Goal: Task Accomplishment & Management: Manage account settings

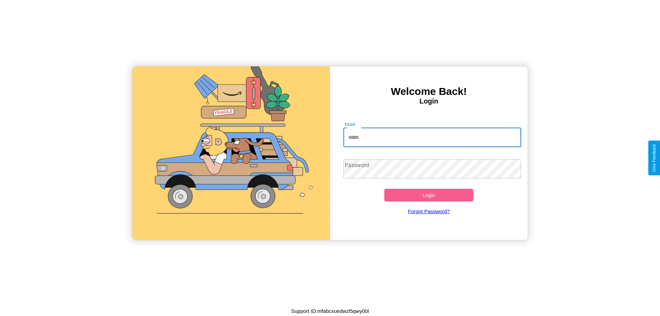
click at [432, 137] on input "Email" at bounding box center [432, 137] width 178 height 19
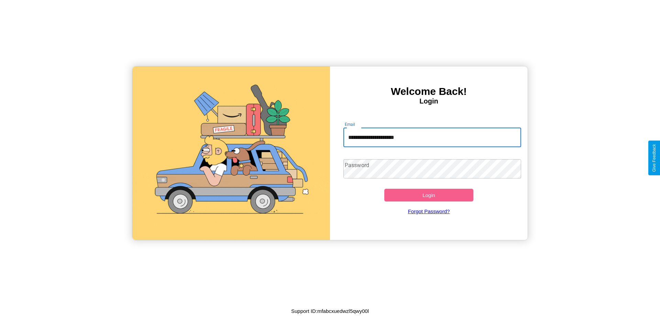
type input "**********"
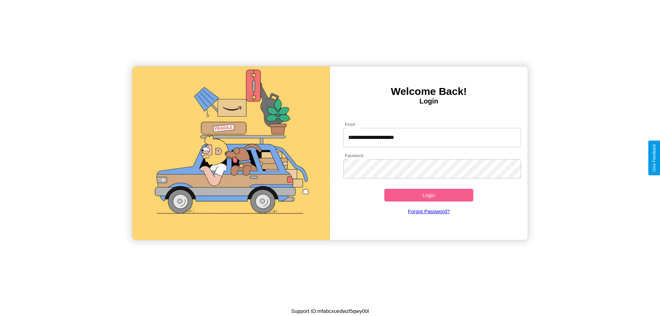
click at [428, 195] on button "Login" at bounding box center [428, 195] width 89 height 13
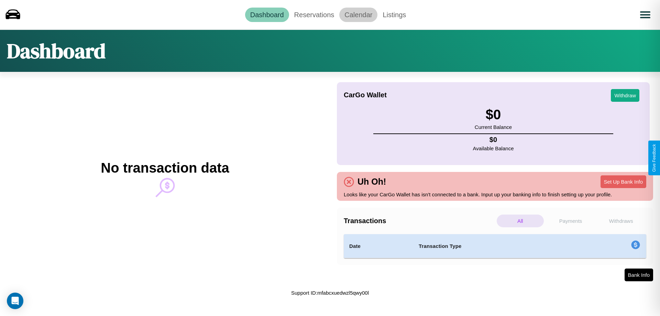
click at [358, 14] on link "Calendar" at bounding box center [358, 15] width 38 height 14
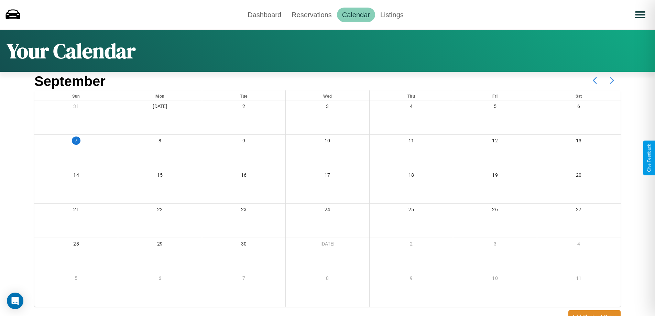
click at [612, 80] on icon at bounding box center [611, 80] width 17 height 17
click at [311, 14] on link "Reservations" at bounding box center [311, 15] width 51 height 14
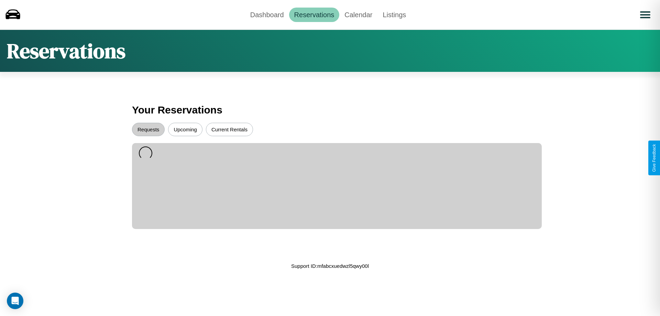
click at [185, 129] on button "Upcoming" at bounding box center [185, 129] width 34 height 13
click at [148, 129] on button "Requests" at bounding box center [148, 129] width 33 height 13
click at [229, 129] on button "Current Rentals" at bounding box center [229, 129] width 47 height 13
